Goal: Task Accomplishment & Management: Manage account settings

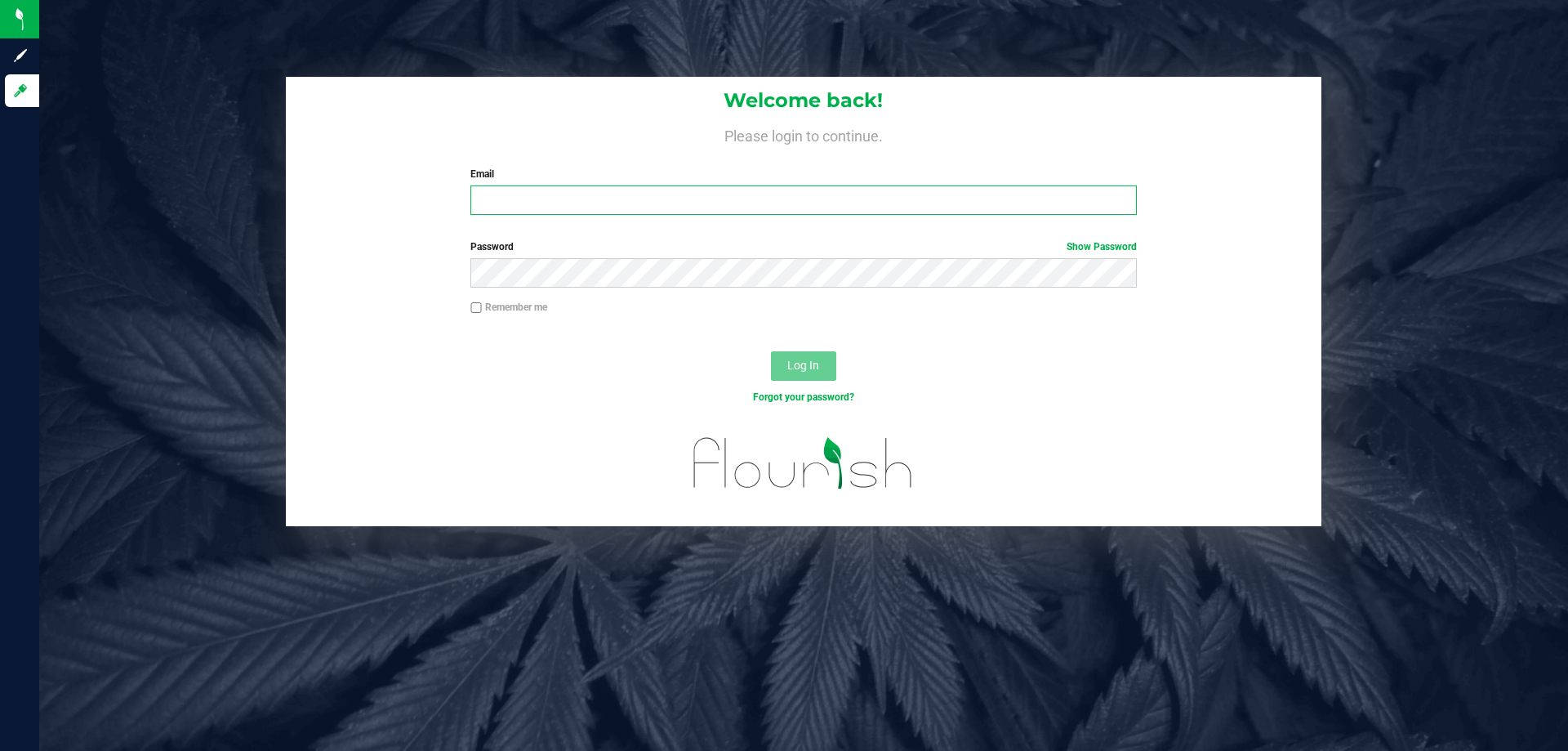
click at [698, 201] on input "Email" at bounding box center [803, 200] width 666 height 30
type input "[EMAIL_ADDRESS][DOMAIN_NAME]"
click at [771, 351] on button "Log In" at bounding box center [803, 366] width 65 height 30
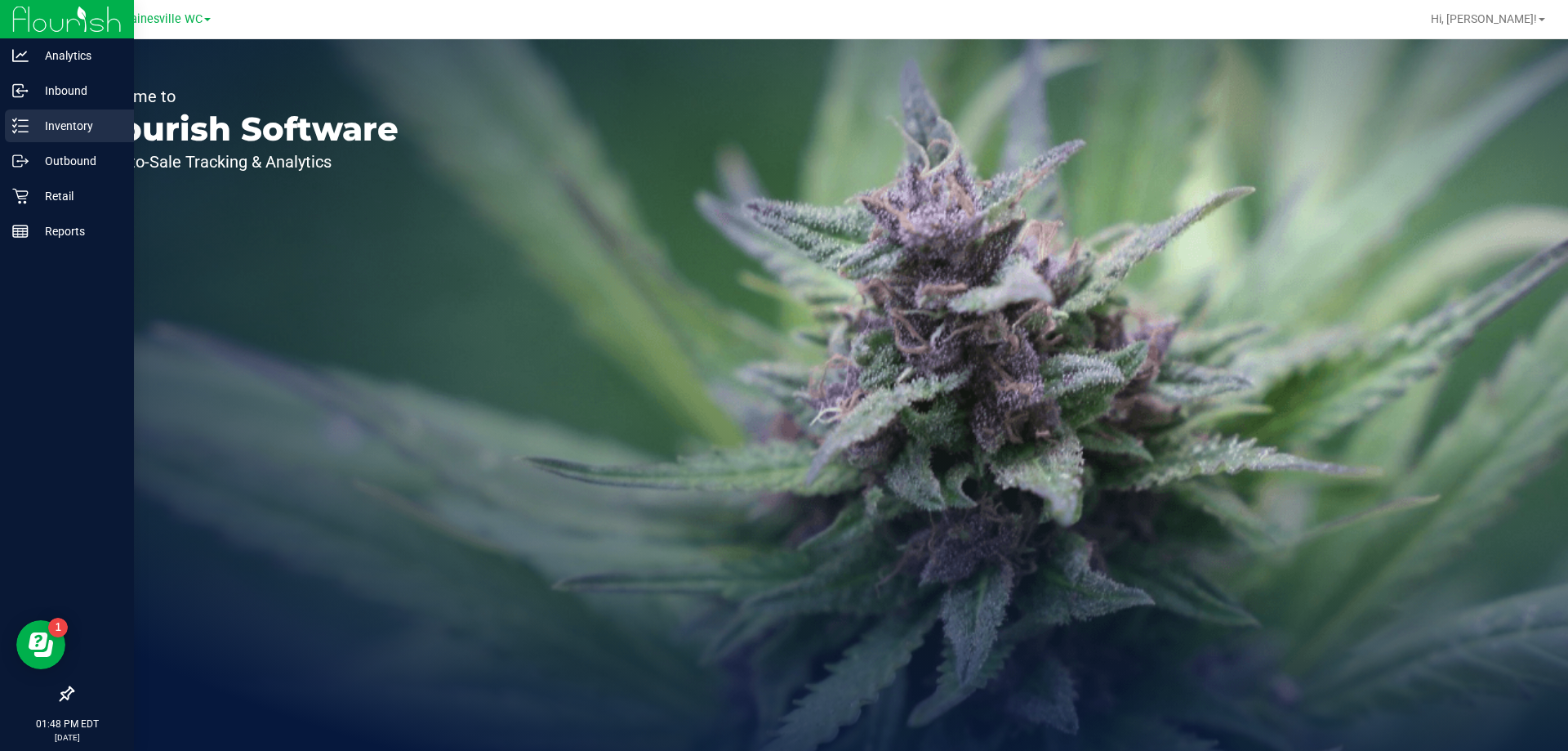
click at [75, 128] on p "Inventory" at bounding box center [78, 126] width 98 height 20
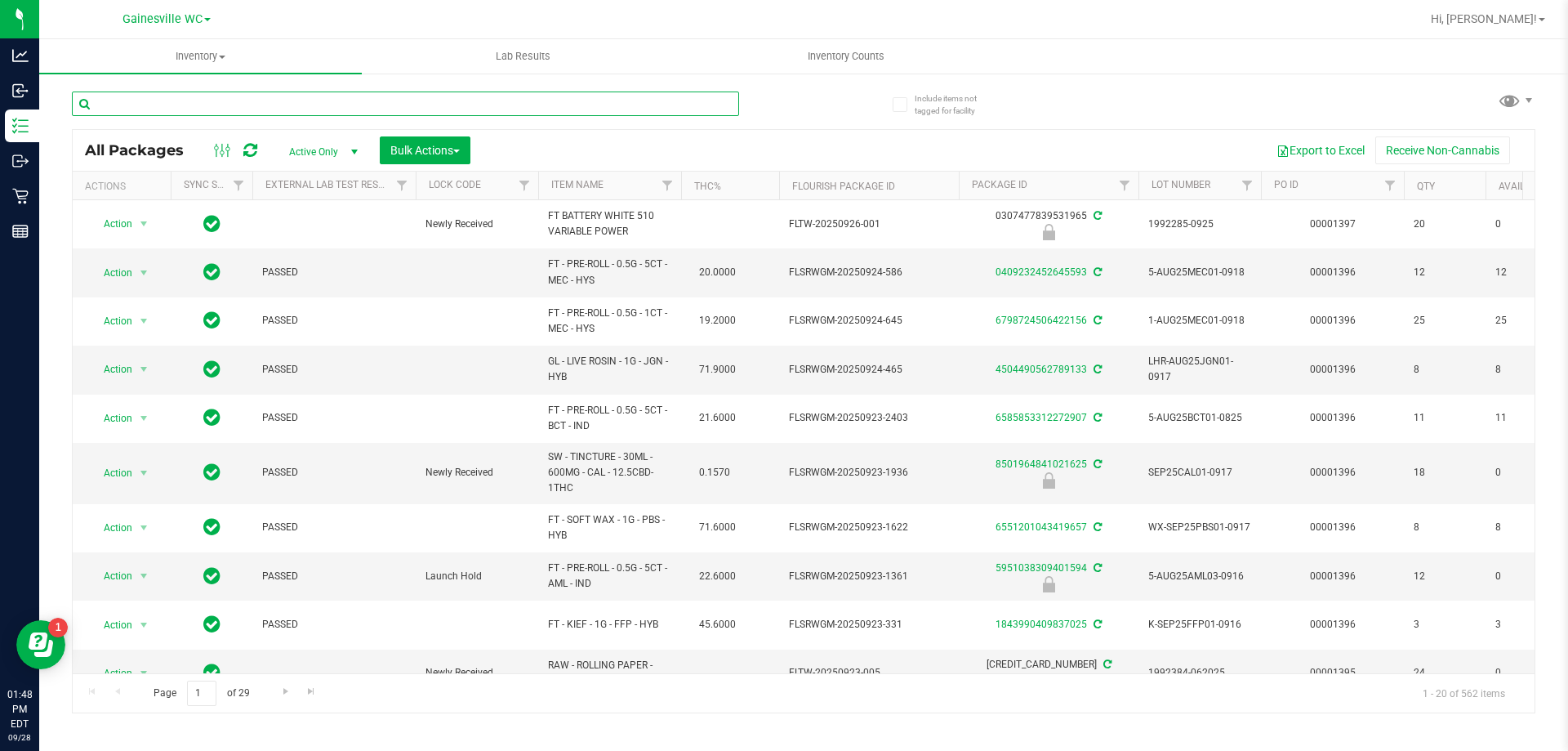
click at [248, 104] on input "text" at bounding box center [406, 104] width 667 height 25
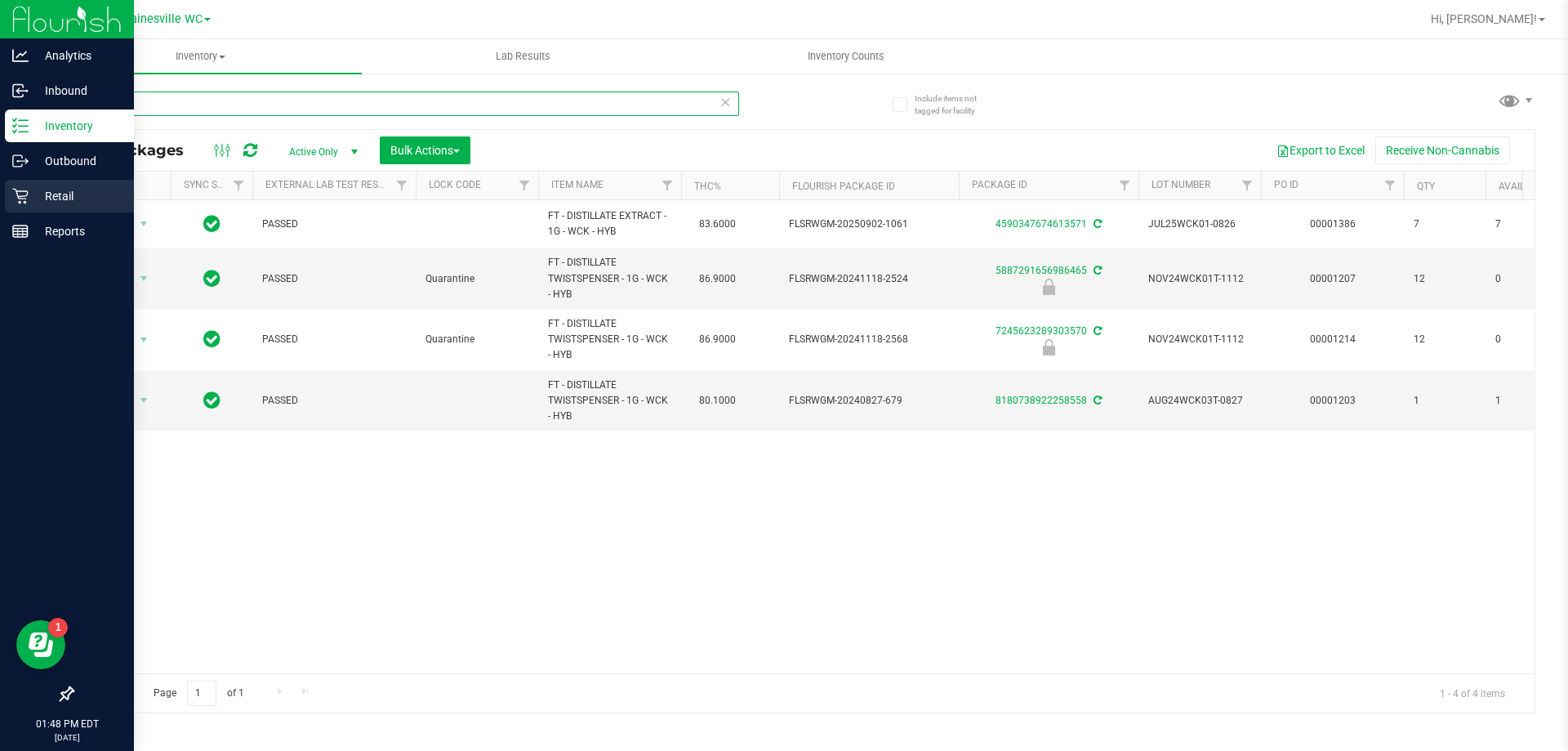
type input "wck"
click at [51, 189] on p "Retail" at bounding box center [78, 196] width 98 height 20
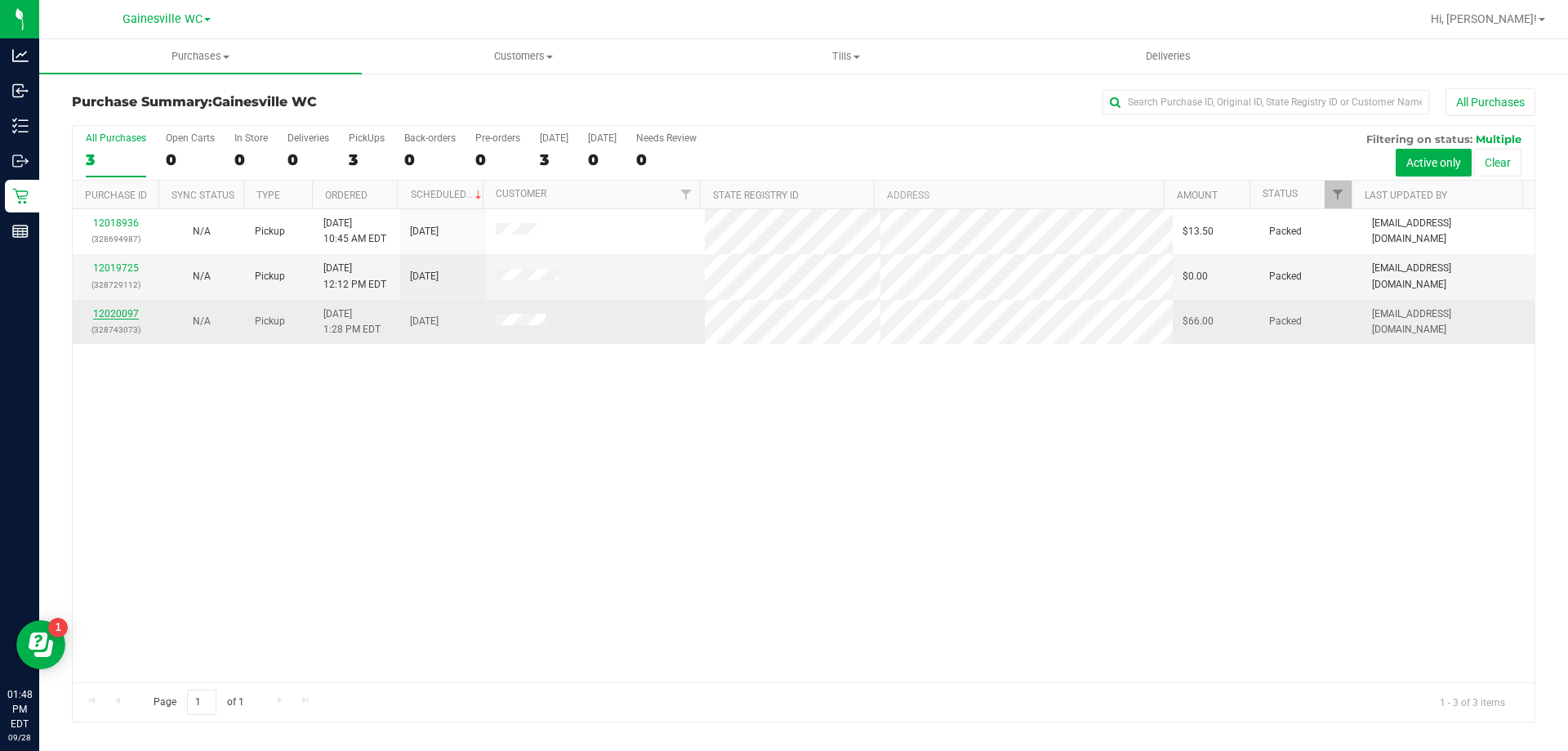
click at [117, 311] on link "12020097" at bounding box center [115, 314] width 46 height 12
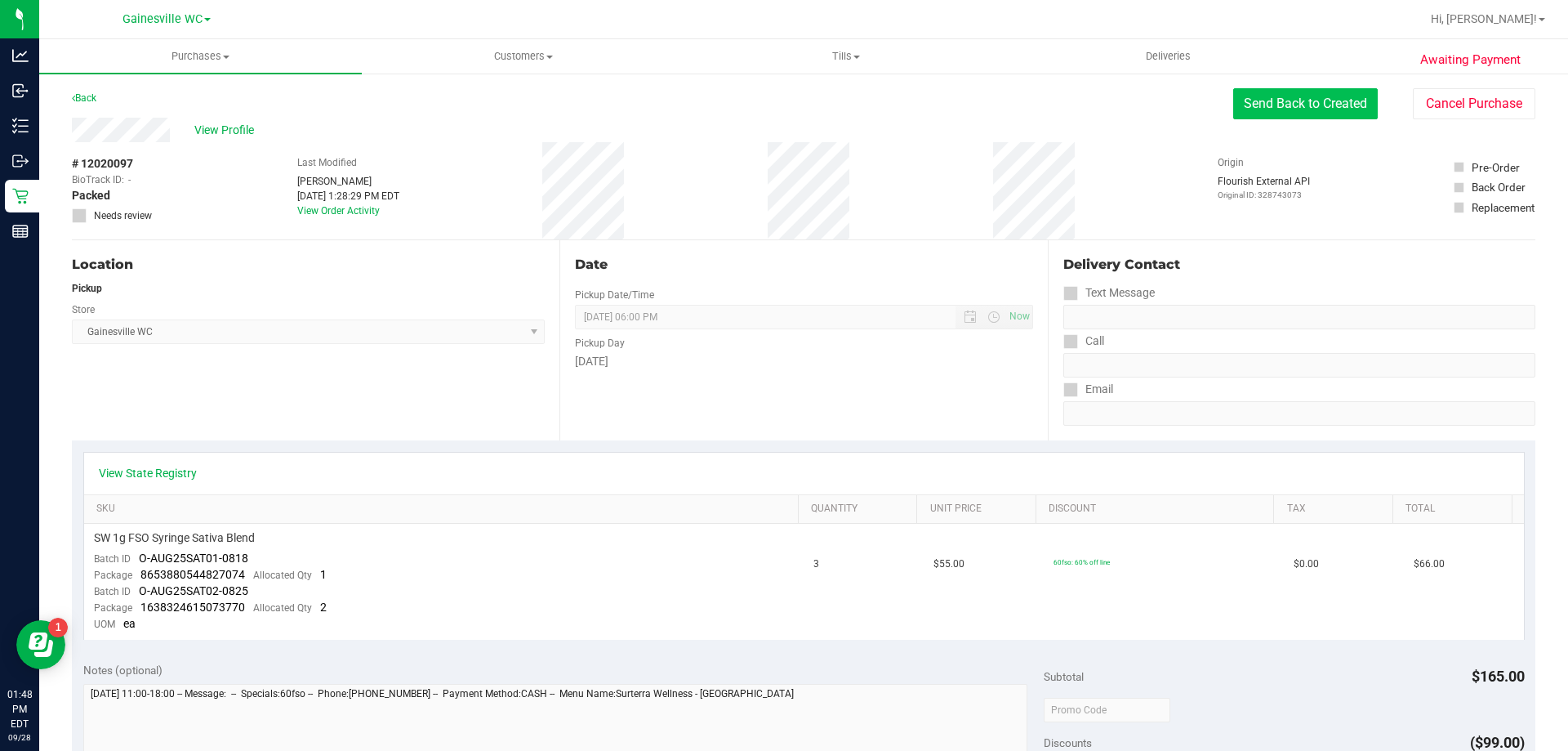
click at [1284, 109] on button "Send Back to Created" at bounding box center [1306, 104] width 145 height 31
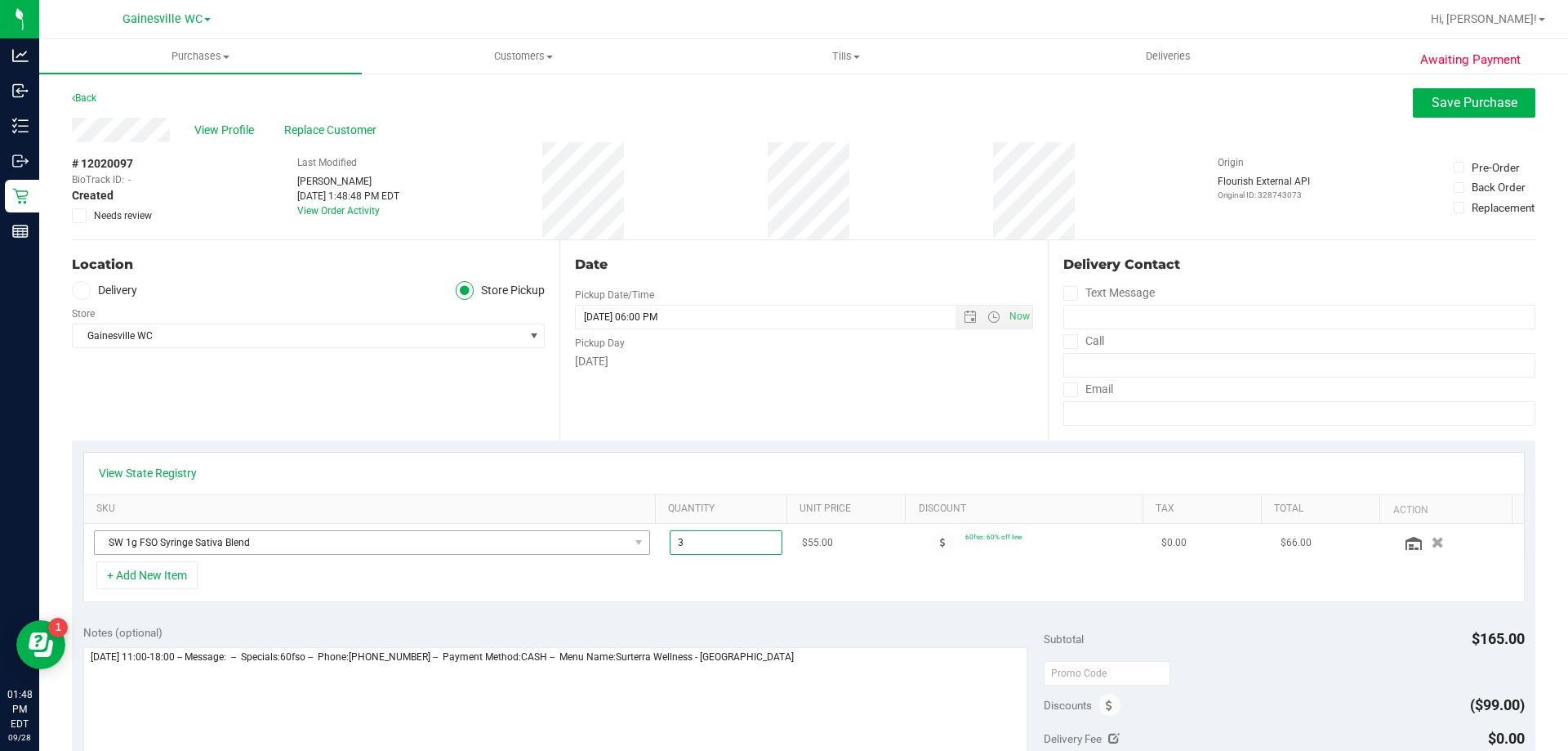
drag, startPoint x: 709, startPoint y: 543, endPoint x: 592, endPoint y: 545, distance: 117.0
click at [597, 545] on tr "SW 1g FSO Syringe Sativa Blend 3.00 3 $55.00 60fso: 60% off line $0.00 $66.00" at bounding box center [804, 542] width 1440 height 37
type input "2"
type input "3.00"
click at [582, 574] on div "+ Add New Item" at bounding box center [804, 581] width 1441 height 41
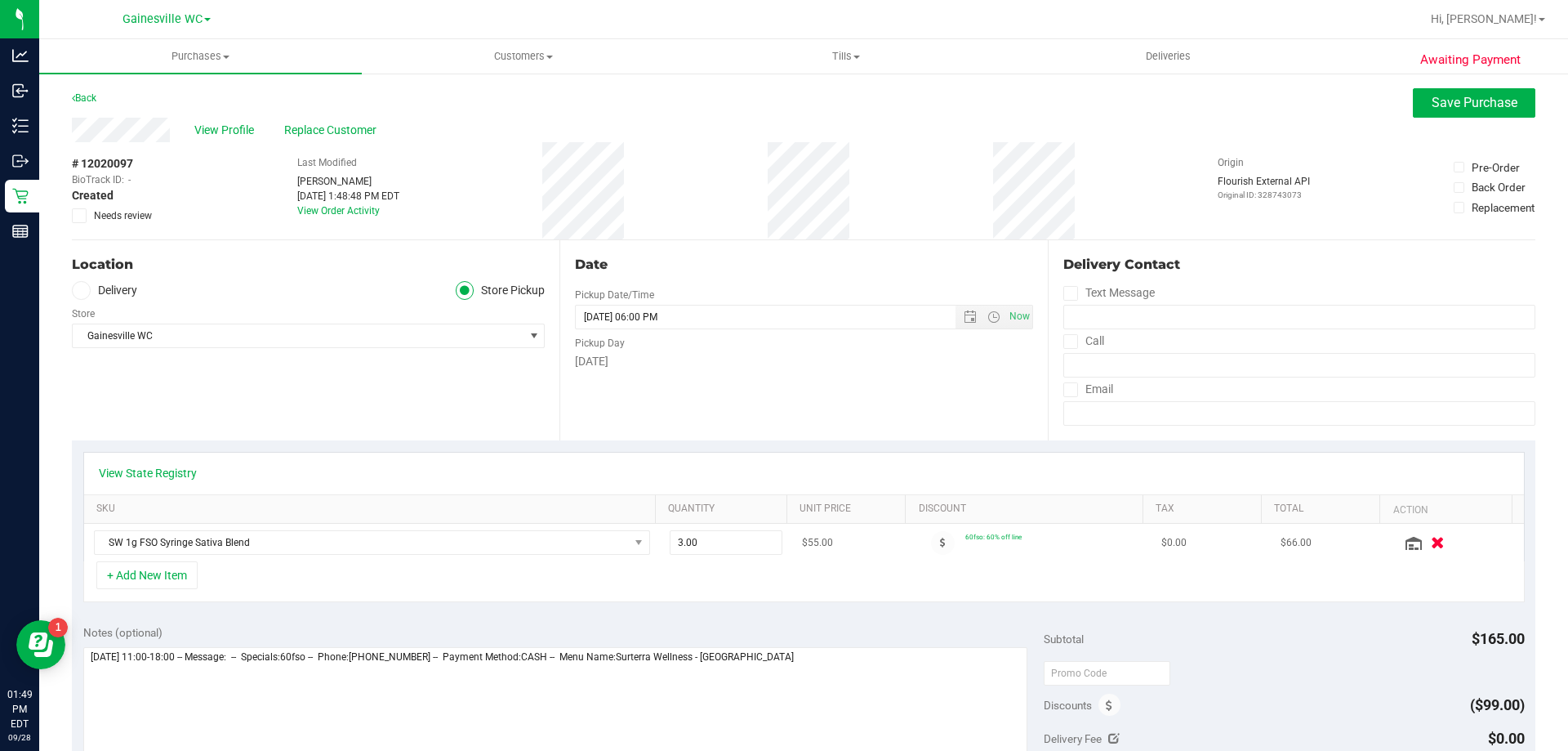
click at [1431, 545] on icon "button" at bounding box center [1438, 542] width 14 height 12
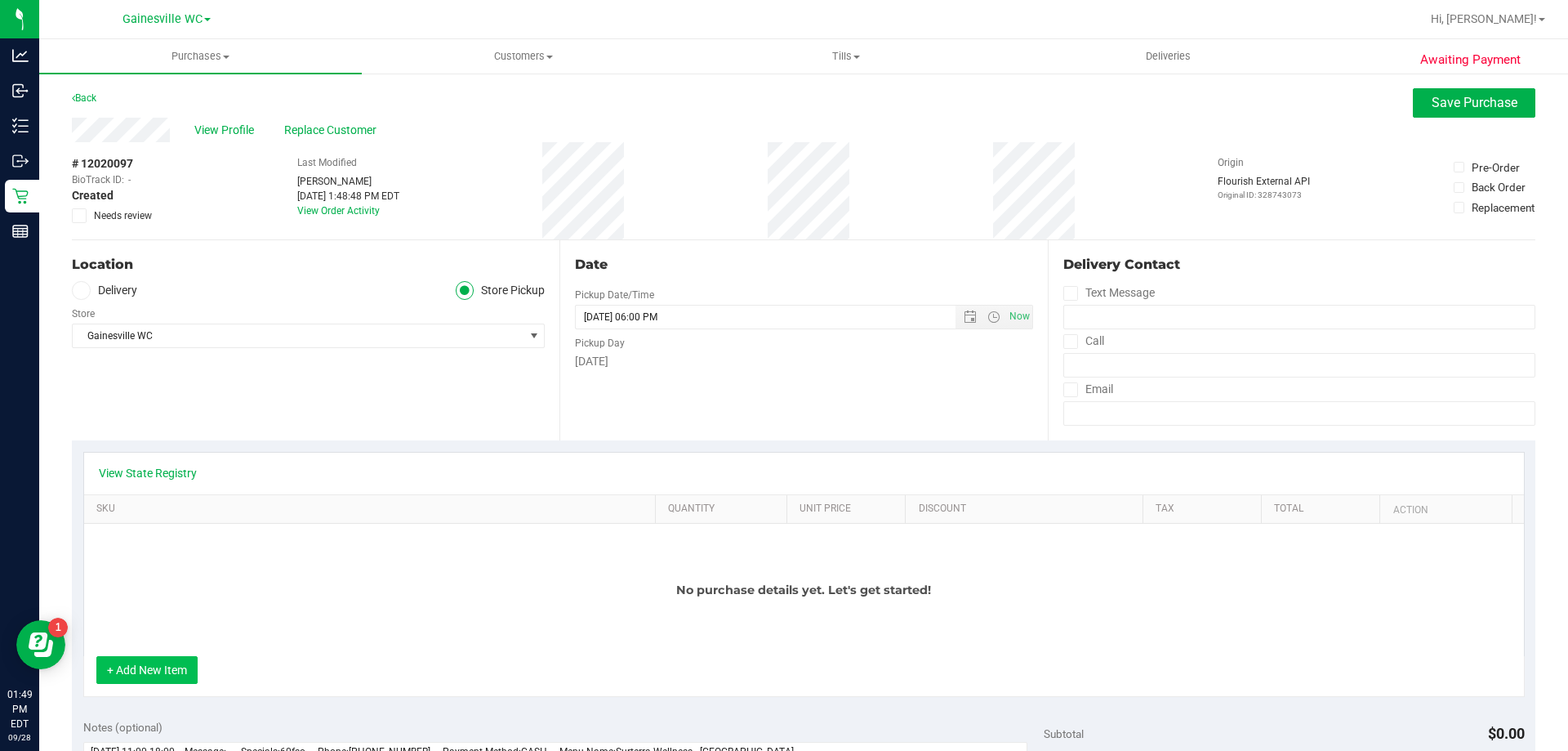
click at [122, 662] on button "+ Add New Item" at bounding box center [147, 670] width 101 height 28
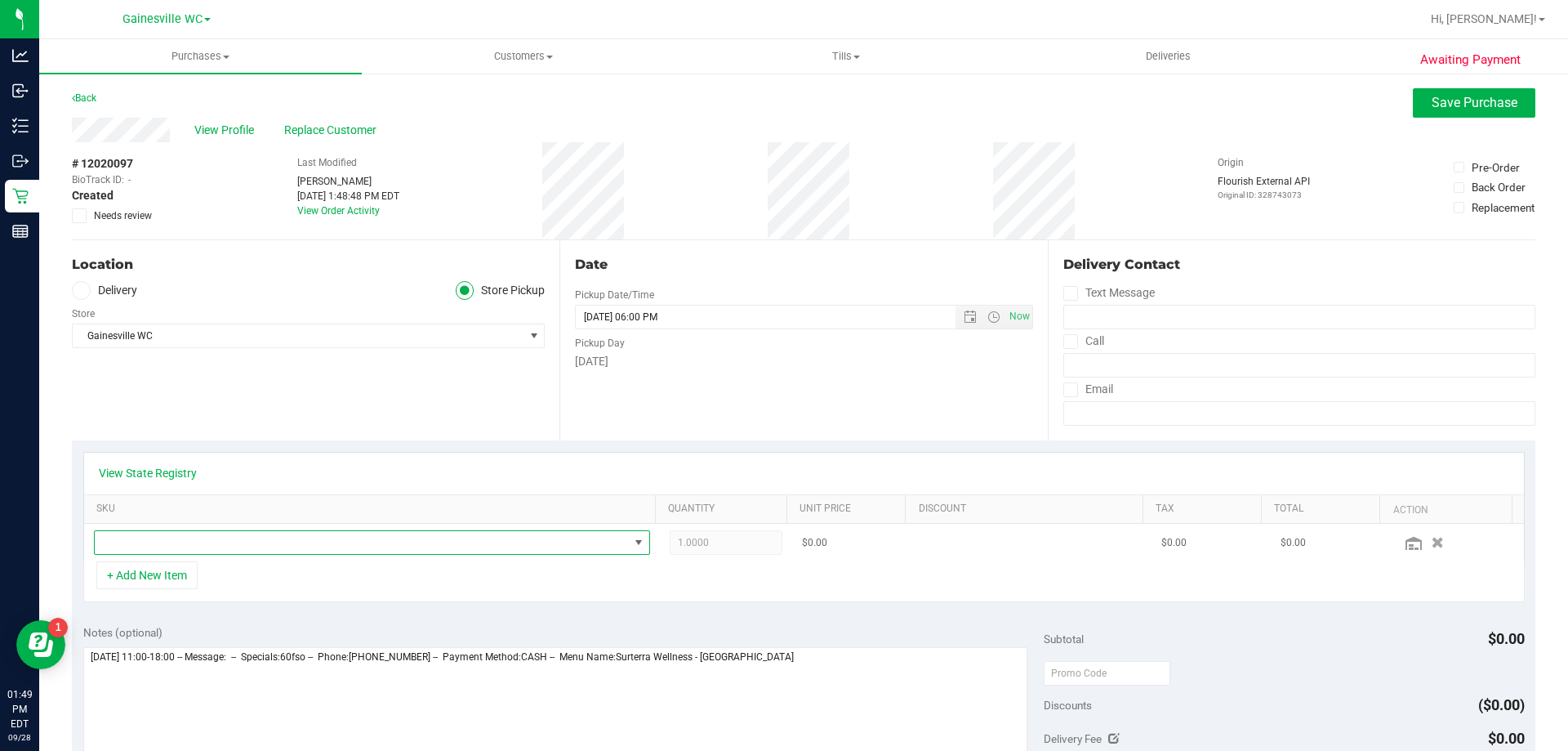
click at [187, 542] on span "NO DATA FOUND" at bounding box center [361, 542] width 534 height 23
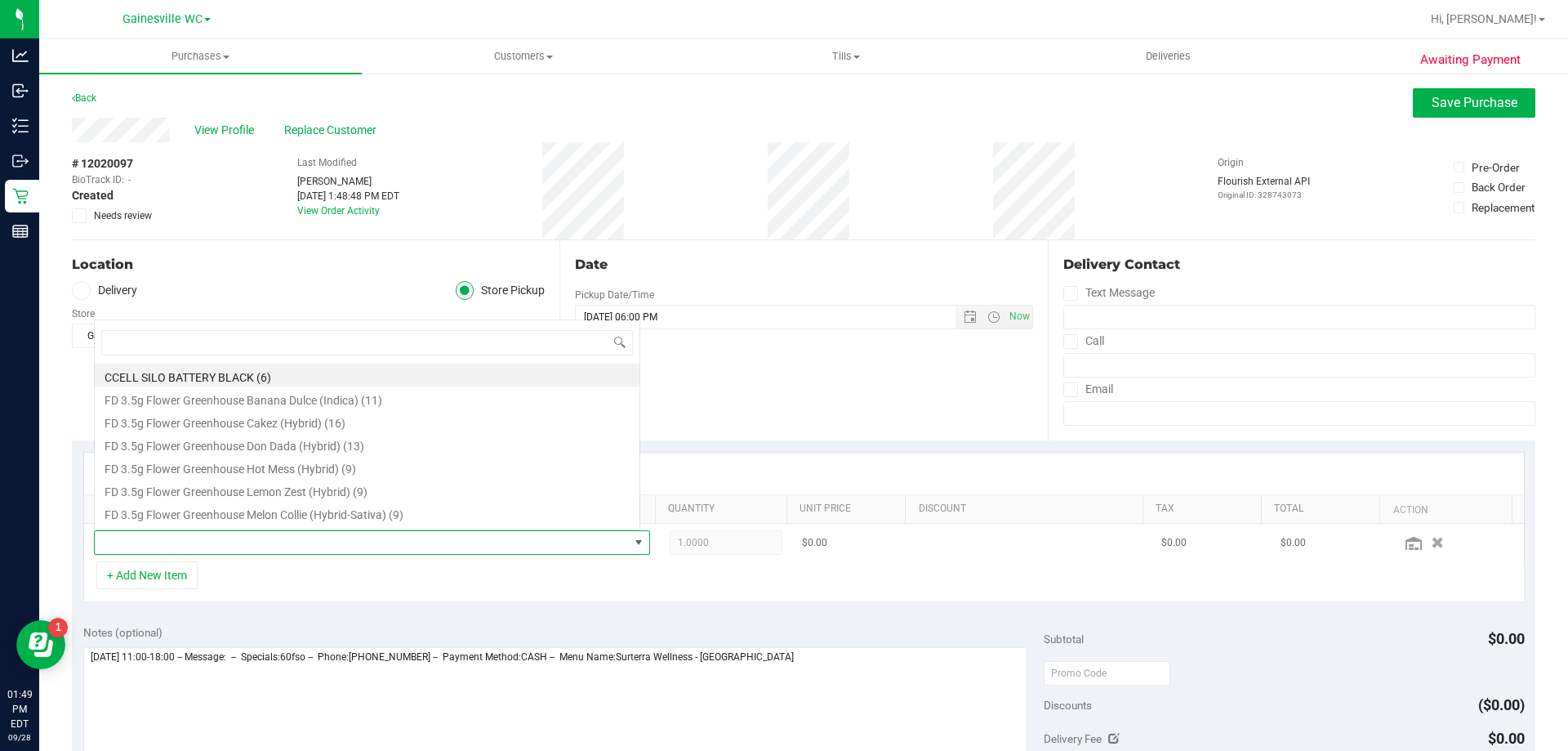
scroll to position [25, 541]
type input "fso"
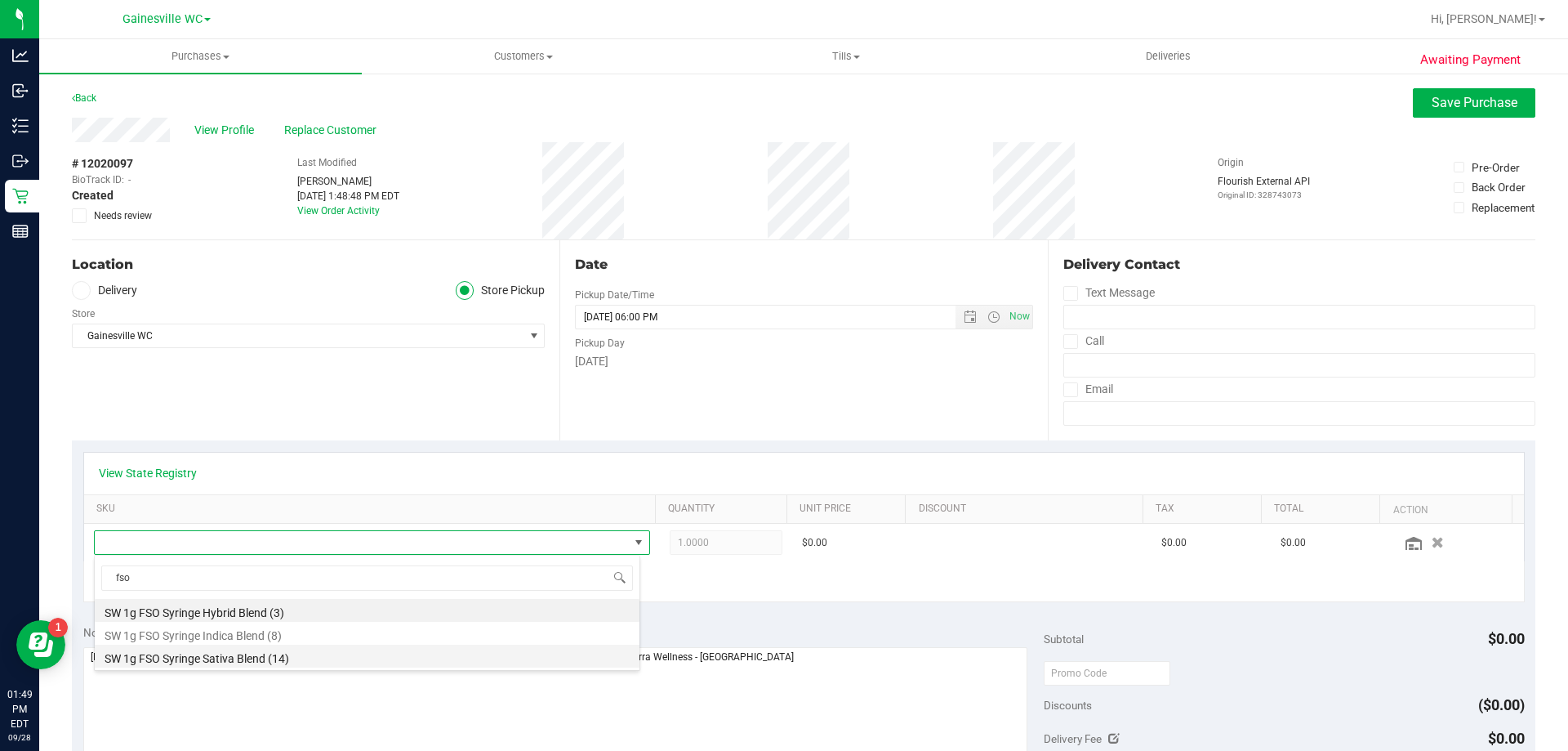
click at [173, 654] on li "SW 1g FSO Syringe Sativa Blend (14)" at bounding box center [367, 656] width 545 height 23
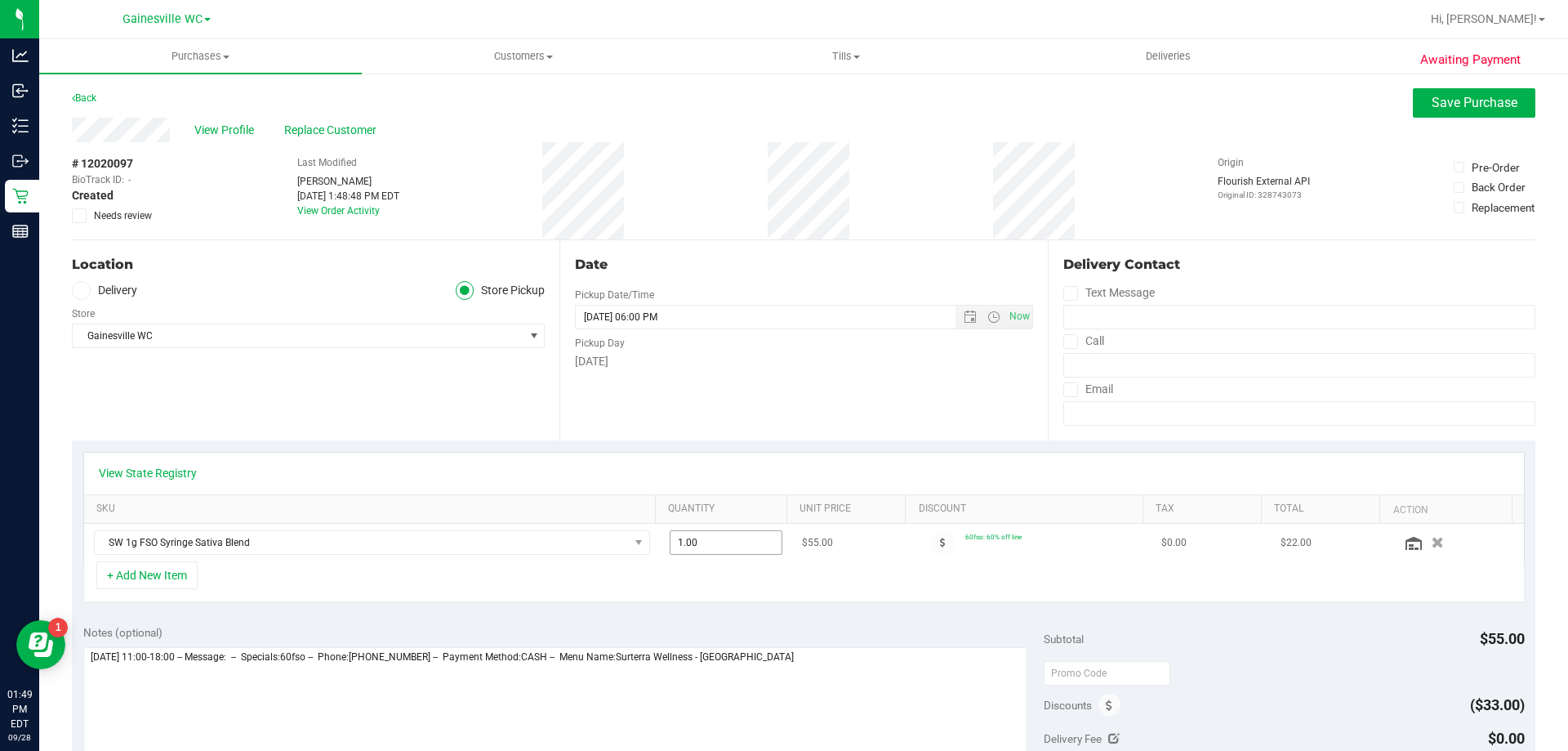
click at [720, 539] on span "1.00 1" at bounding box center [726, 542] width 113 height 25
type input "2"
type input "2.00"
click at [709, 591] on div "+ Add New Item" at bounding box center [804, 581] width 1441 height 41
click at [1443, 113] on button "Save Purchase" at bounding box center [1474, 104] width 123 height 30
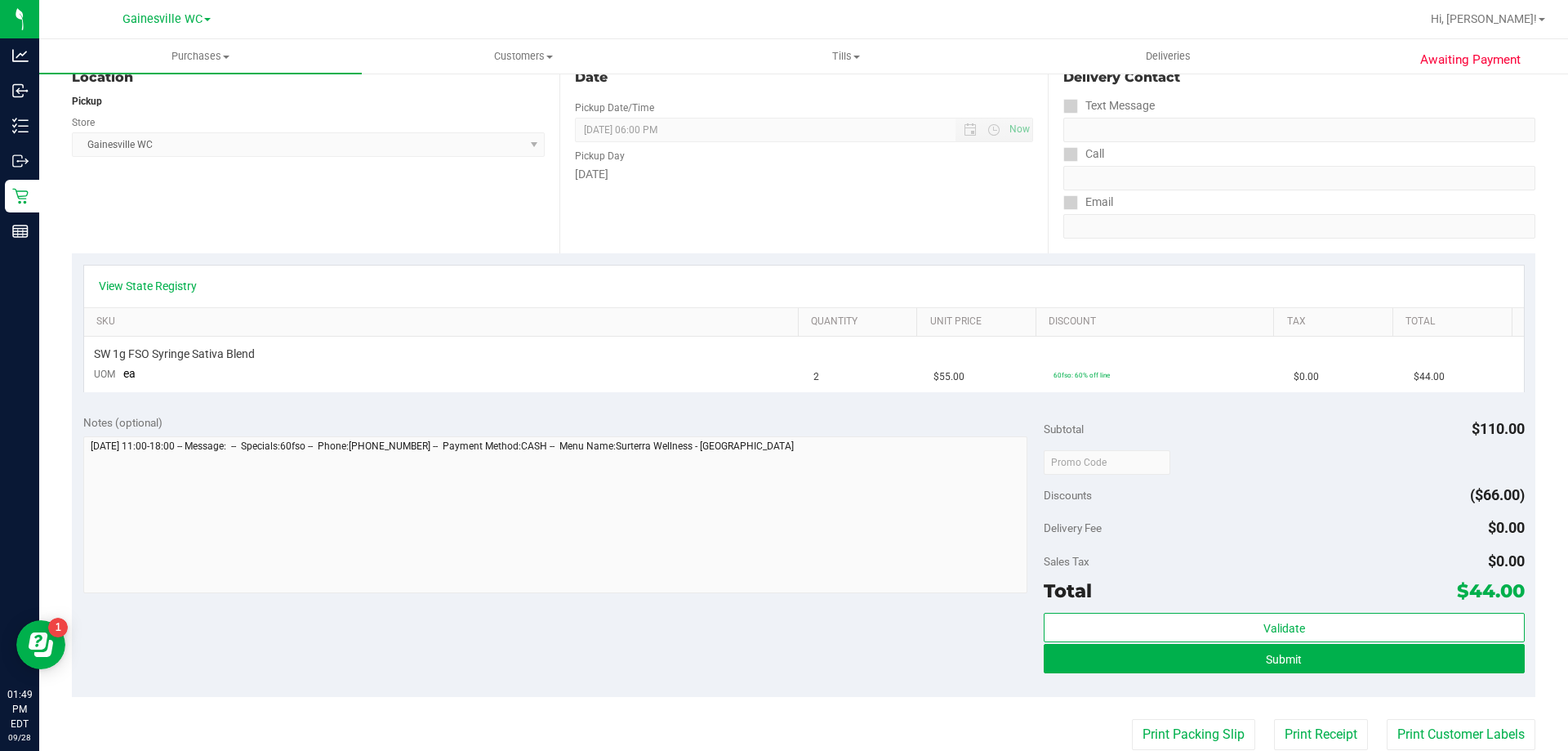
scroll to position [408, 0]
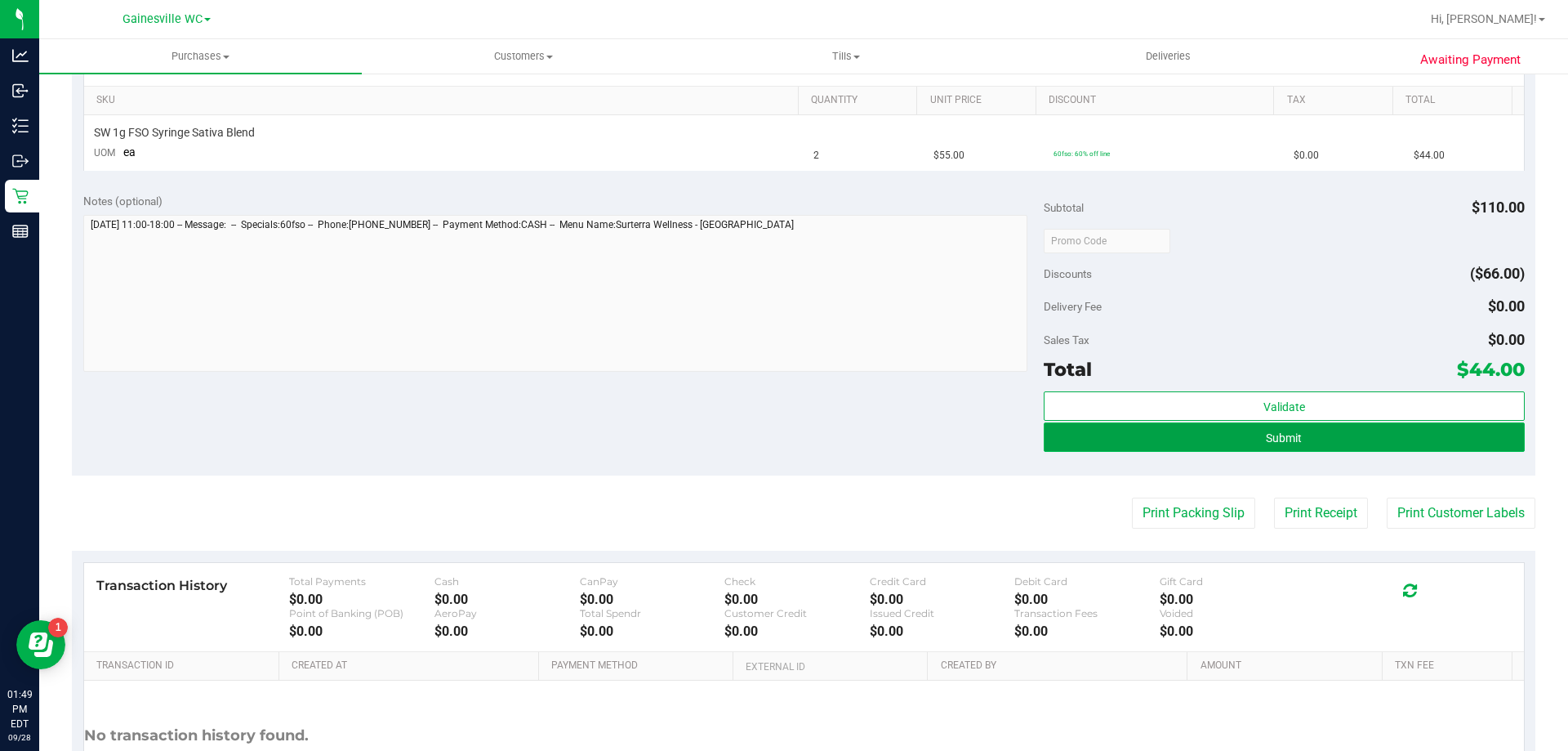
click at [1169, 436] on button "Submit" at bounding box center [1284, 437] width 480 height 30
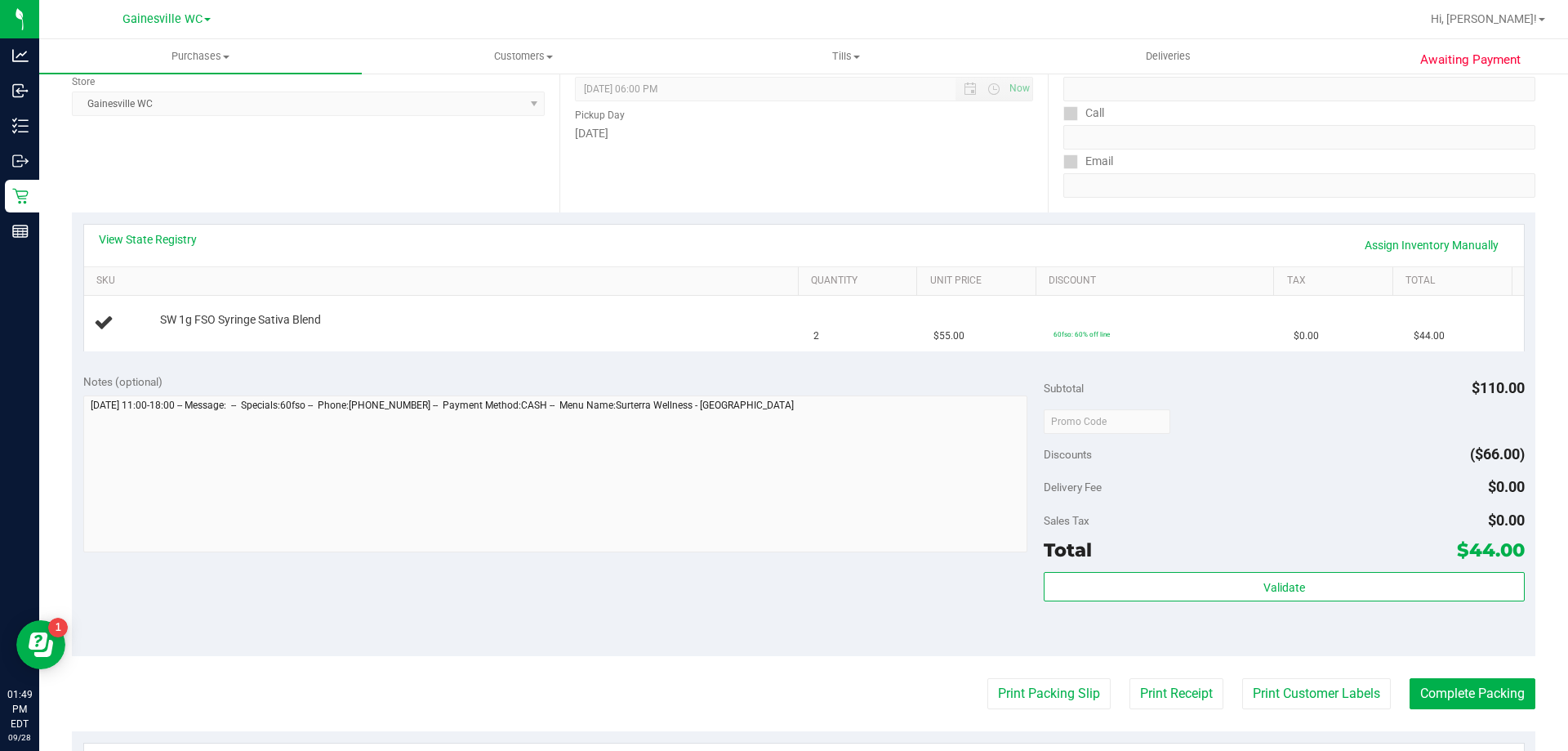
scroll to position [0, 0]
